Goal: Transaction & Acquisition: Purchase product/service

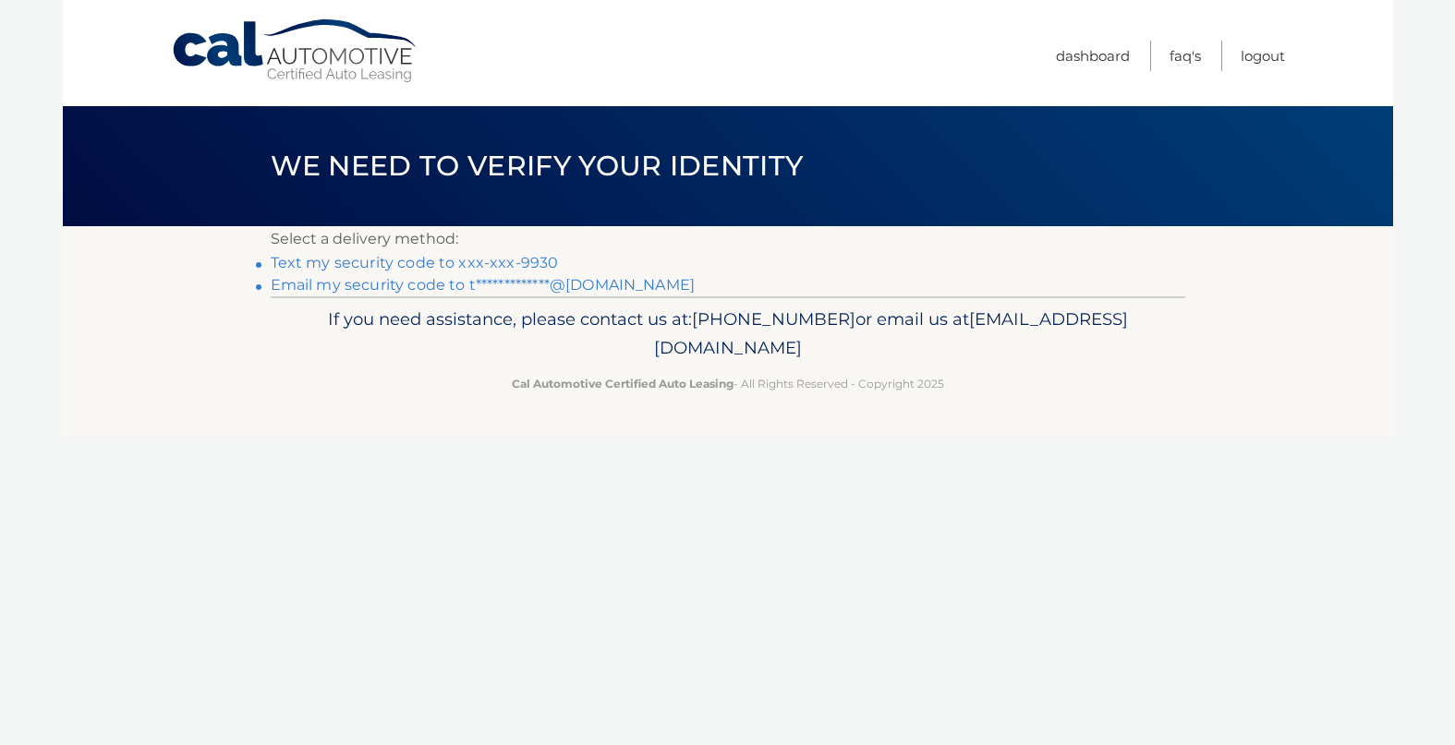
click at [491, 263] on link "Text my security code to xxx-xxx-9930" at bounding box center [415, 263] width 288 height 18
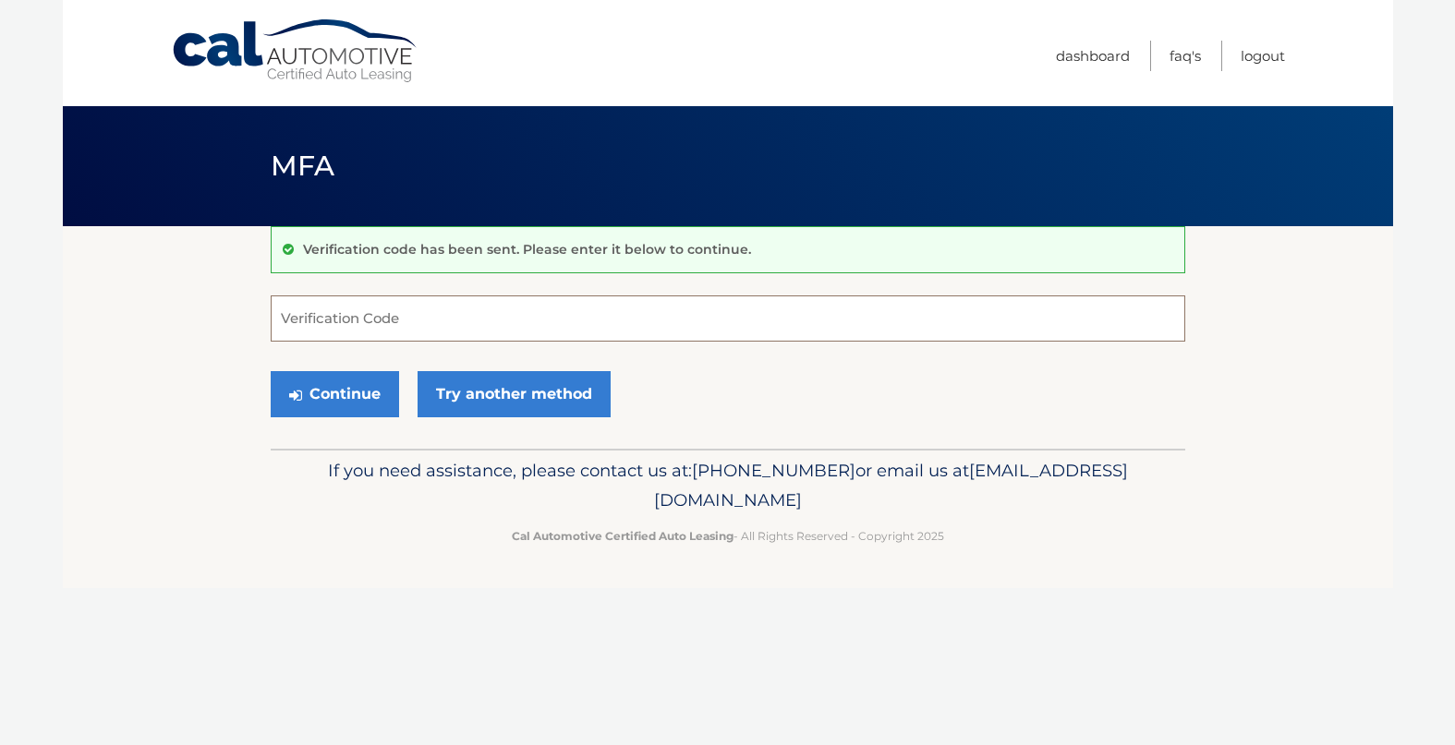
click at [493, 321] on input "Verification Code" at bounding box center [728, 319] width 914 height 46
type input "719559"
click at [299, 396] on icon "submit" at bounding box center [295, 395] width 13 height 15
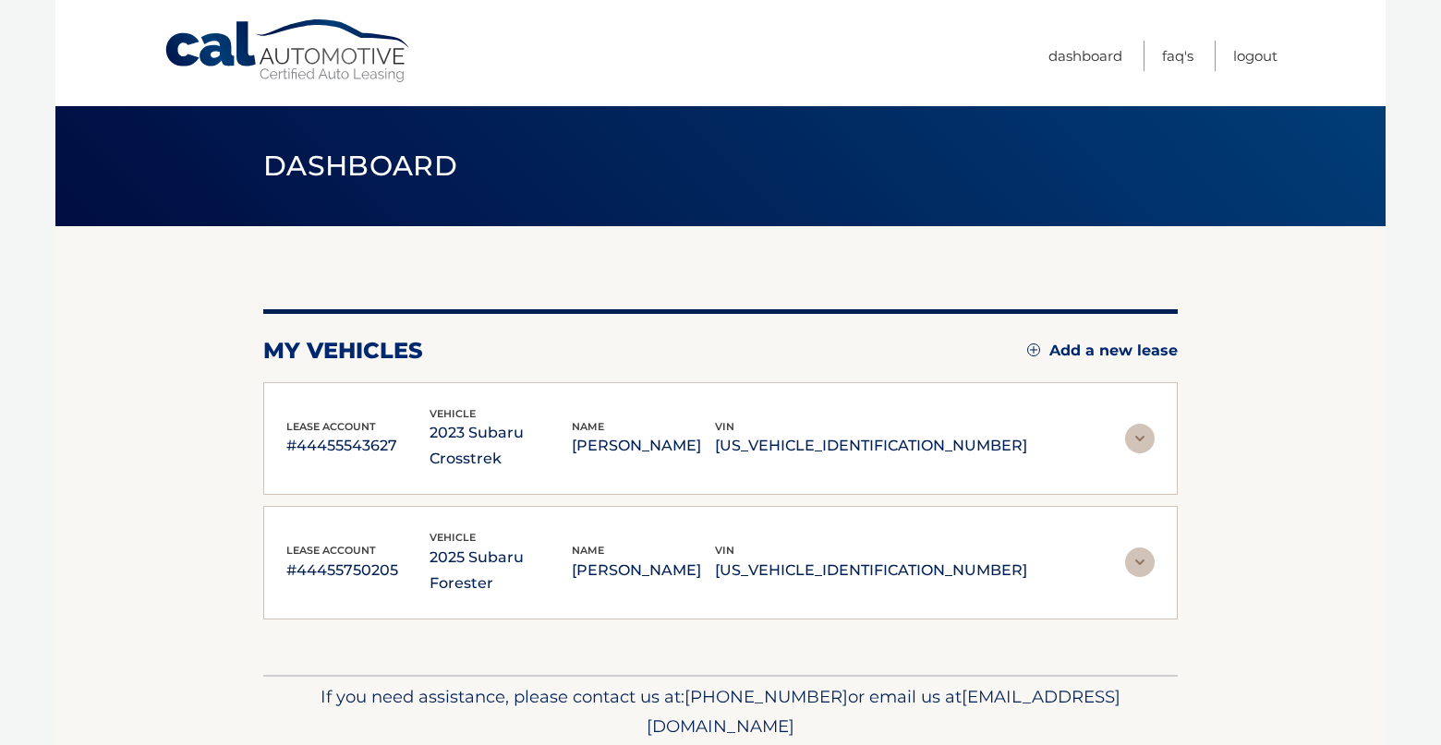
click at [1144, 548] on img at bounding box center [1140, 563] width 30 height 30
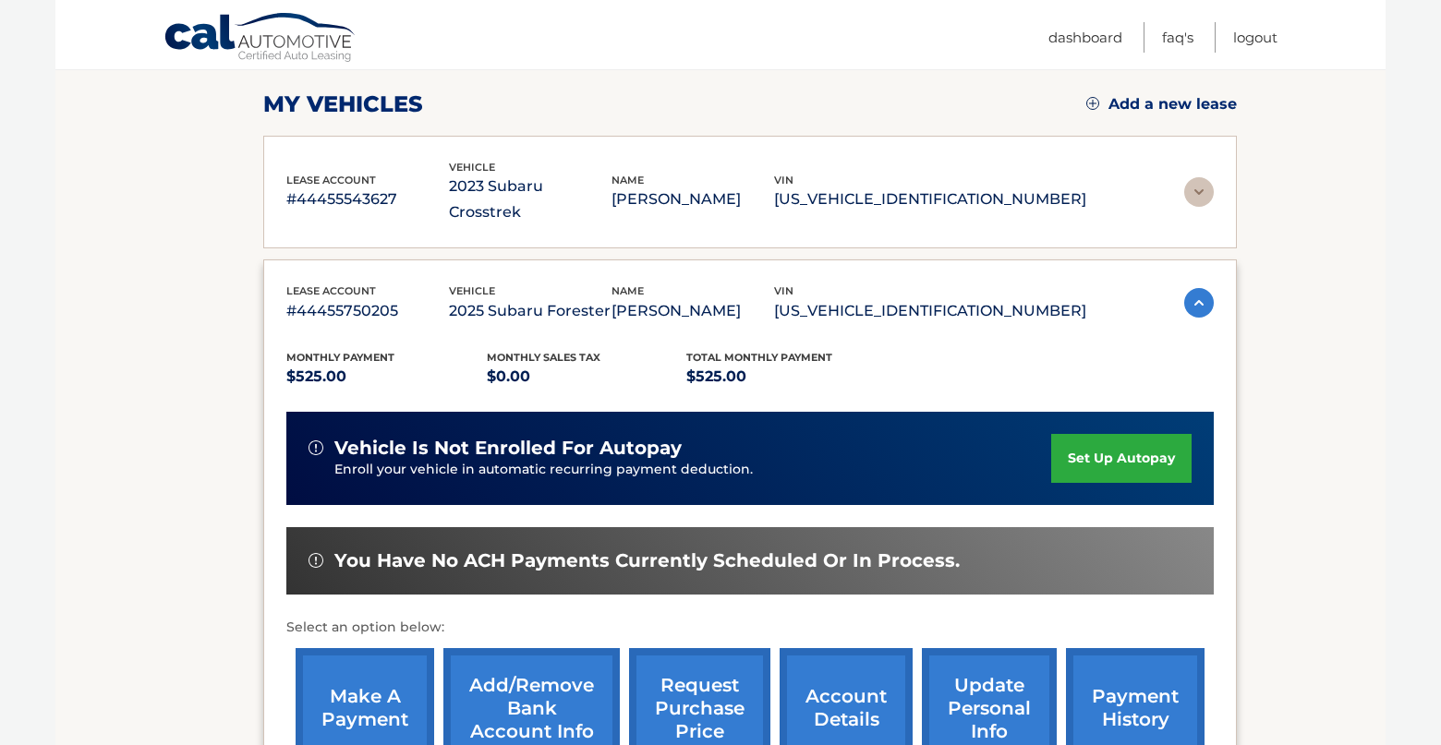
scroll to position [277, 0]
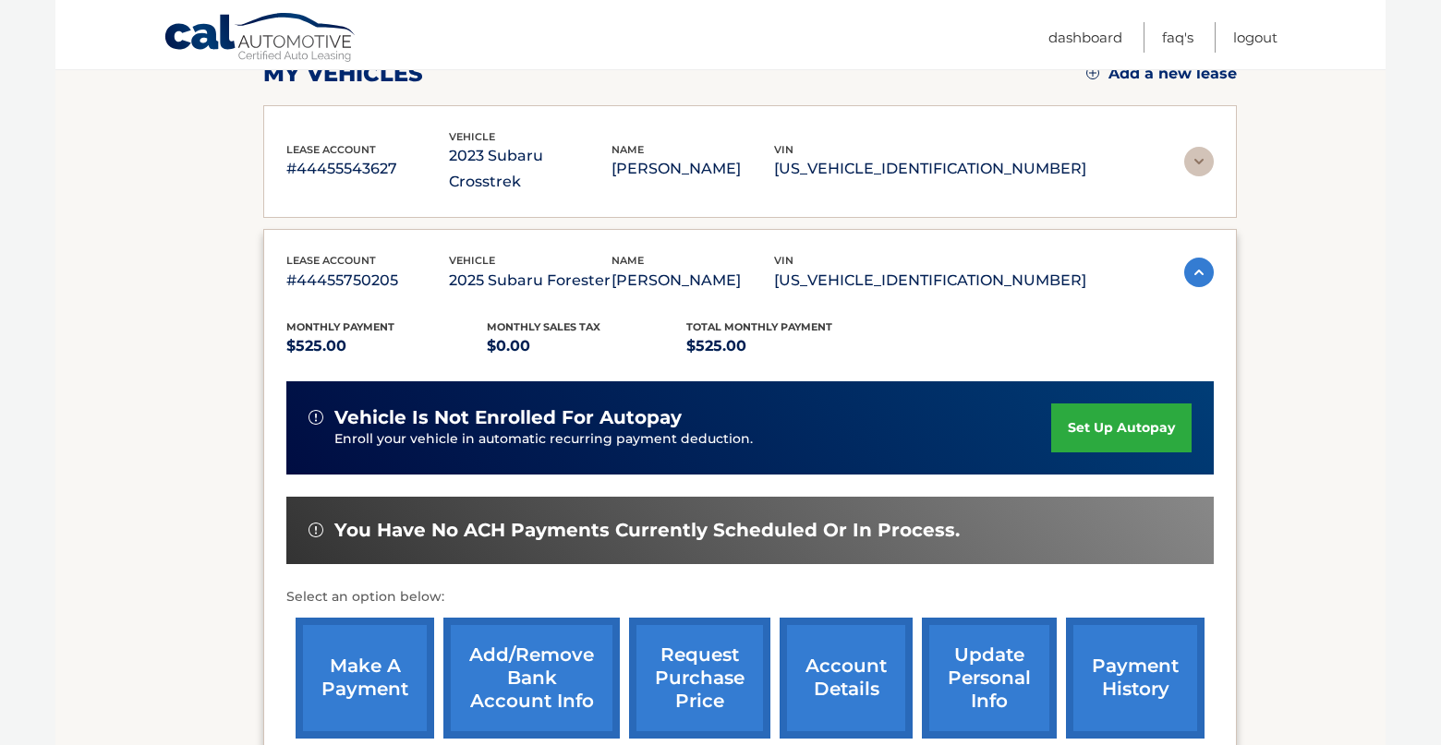
click at [356, 656] on link "make a payment" at bounding box center [365, 678] width 139 height 121
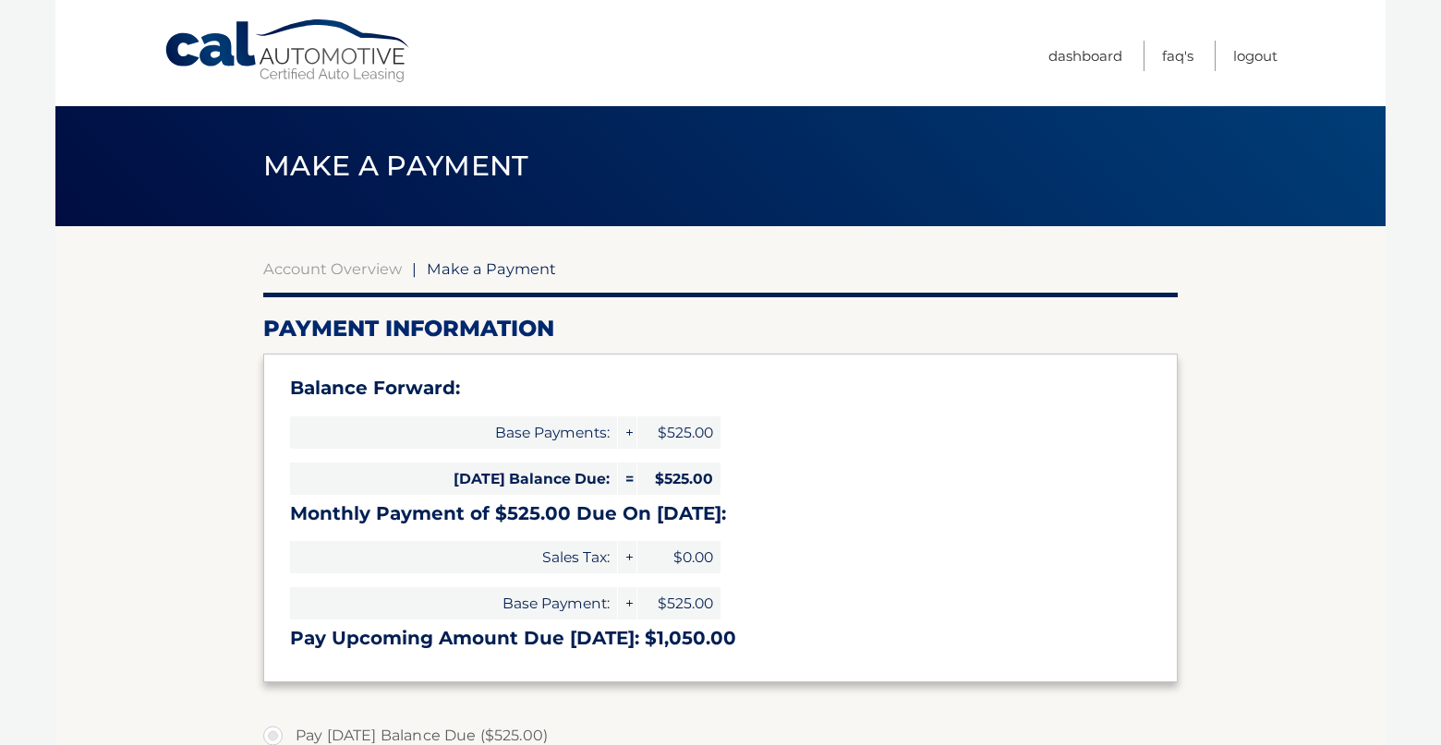
select select "ZjNkNGUwMWQtZTM4Mi00YmQzLTg2NWEtOWI5OWI3ODdkZTBl"
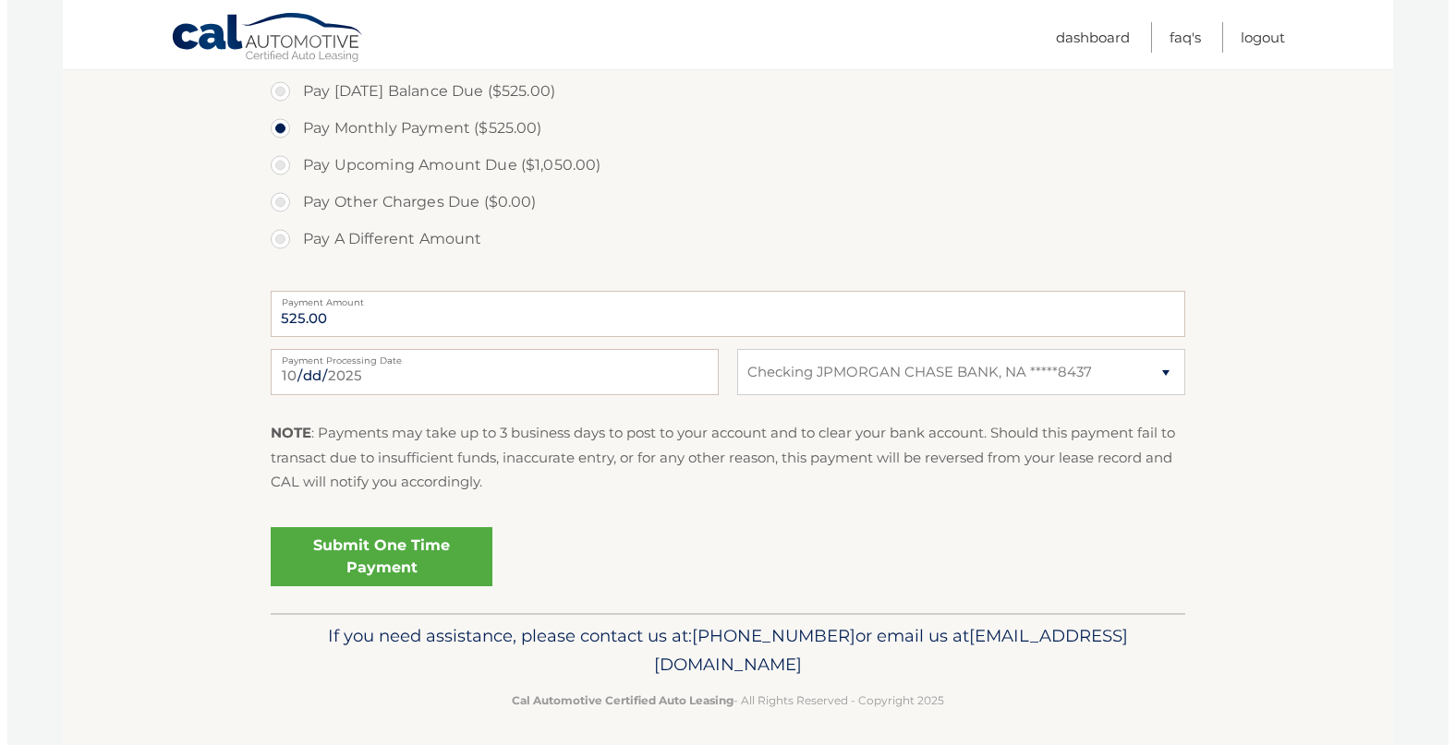
scroll to position [646, 0]
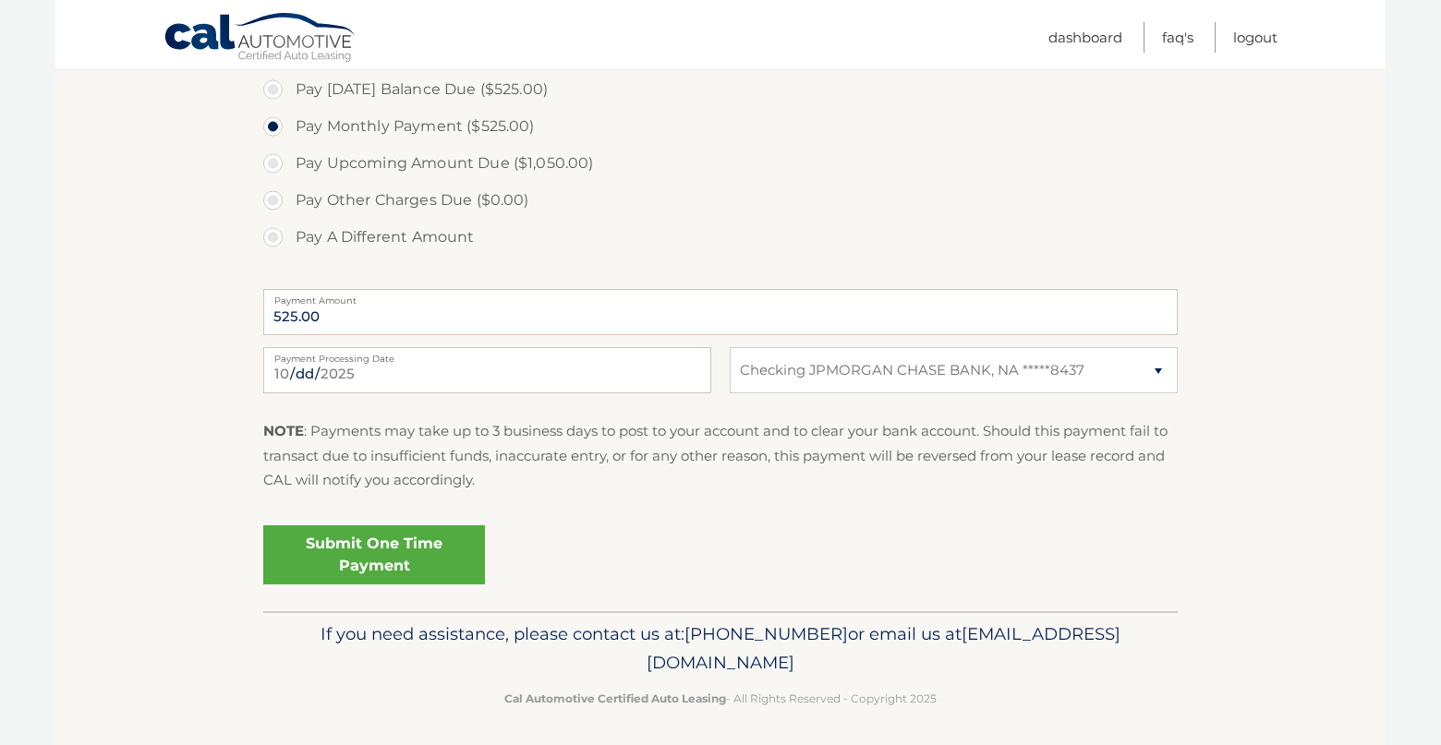
click at [396, 562] on link "Submit One Time Payment" at bounding box center [374, 555] width 222 height 59
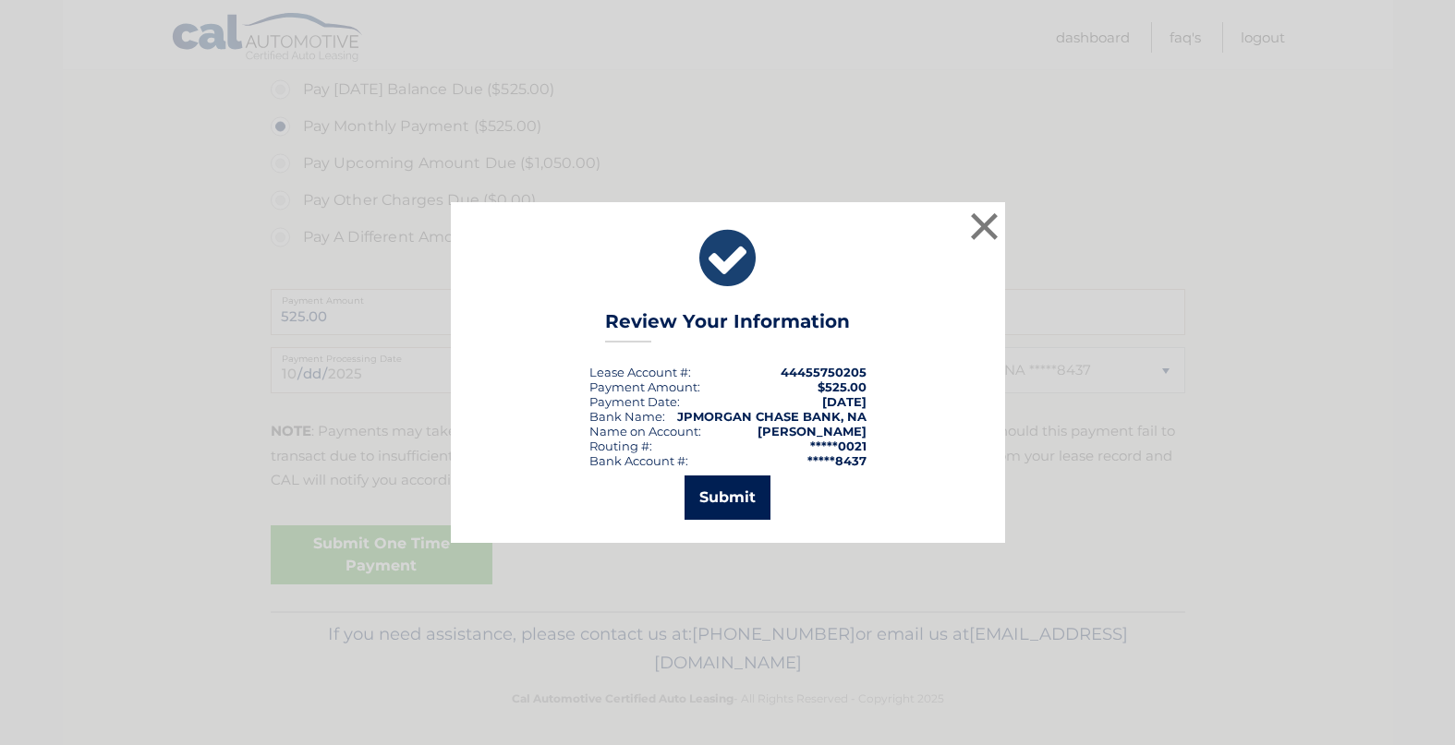
click at [733, 500] on button "Submit" at bounding box center [727, 498] width 86 height 44
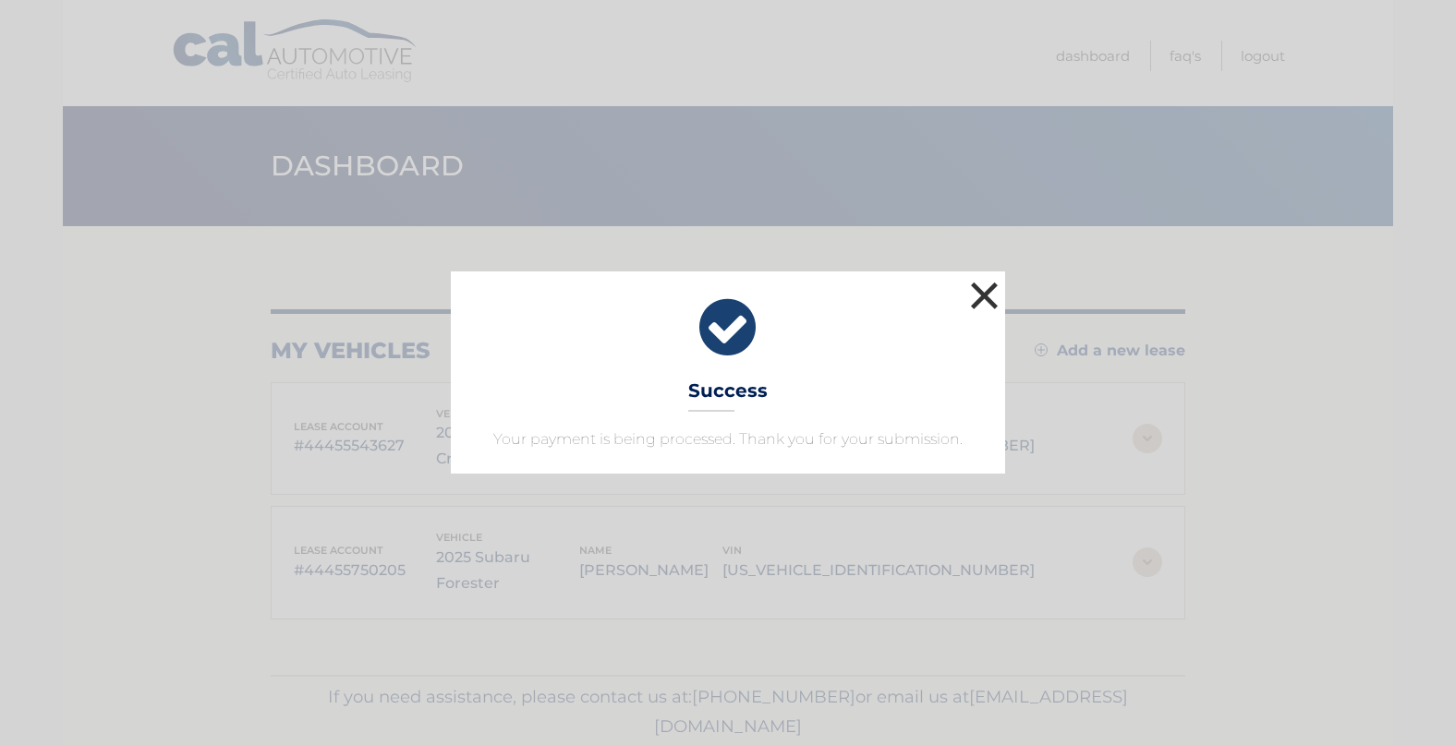
click at [999, 285] on button "×" at bounding box center [984, 295] width 37 height 37
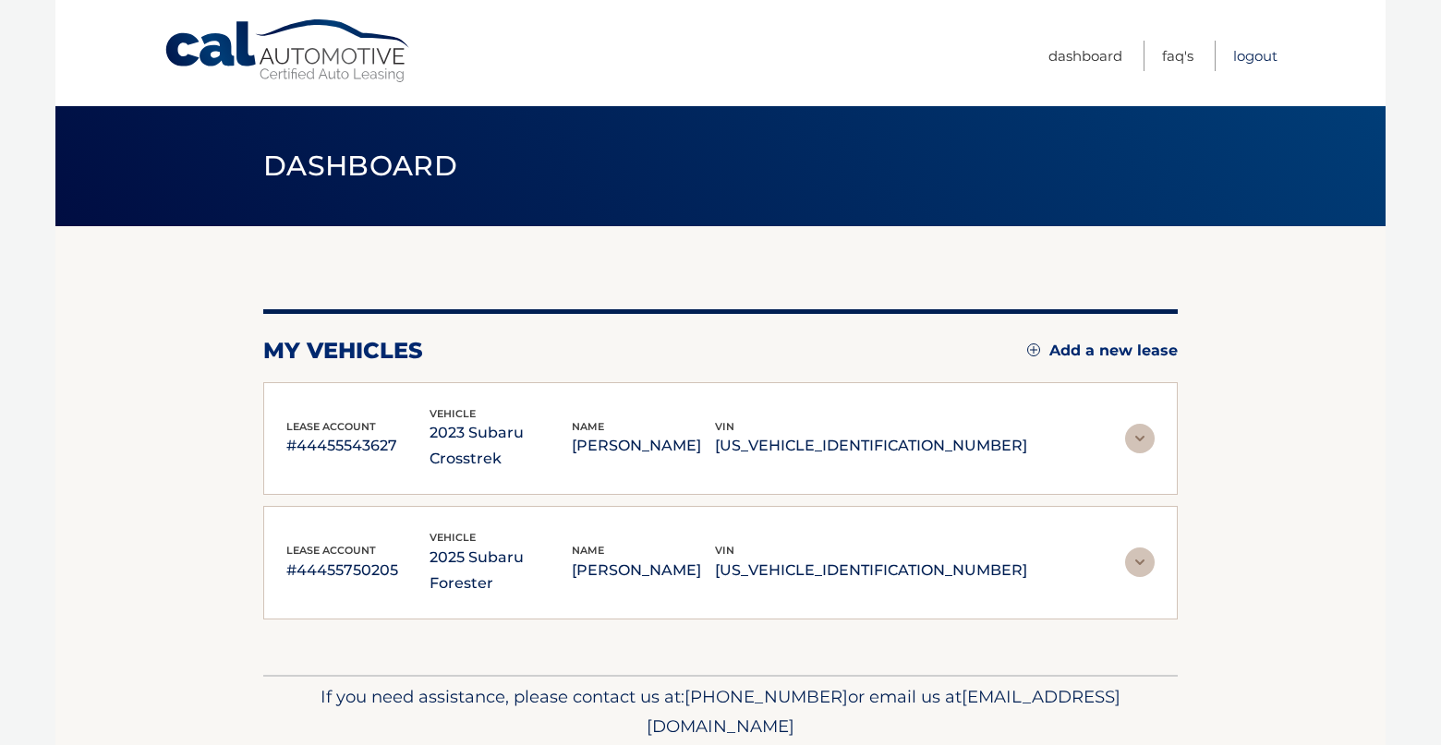
click at [1258, 59] on link "Logout" at bounding box center [1255, 56] width 44 height 30
